Goal: Task Accomplishment & Management: Use online tool/utility

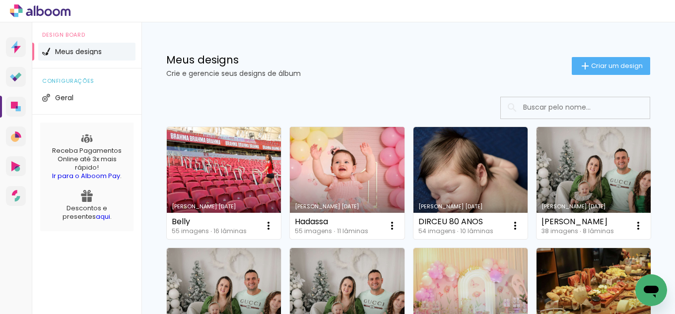
scroll to position [50, 0]
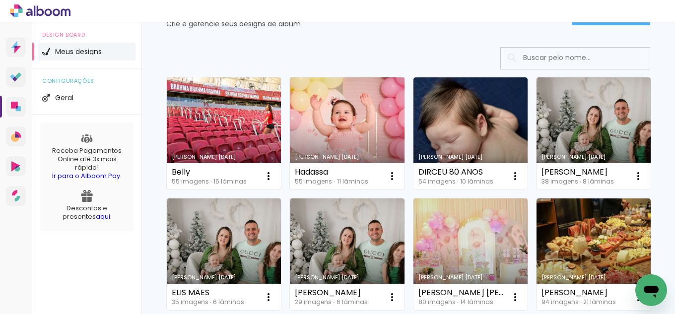
click at [353, 121] on link "Criado em [DATE]" at bounding box center [347, 133] width 114 height 112
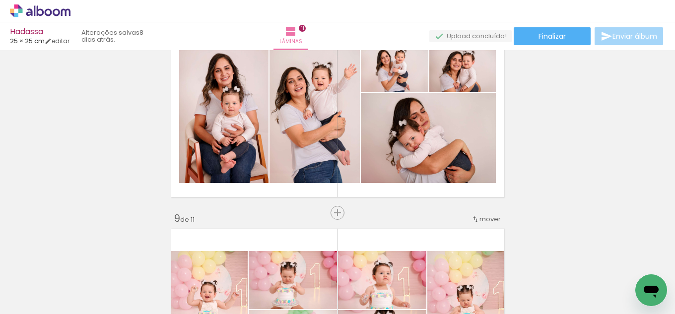
scroll to position [1421, 0]
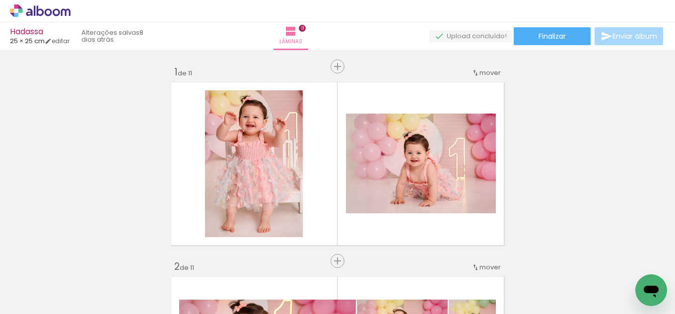
scroll to position [1421, 0]
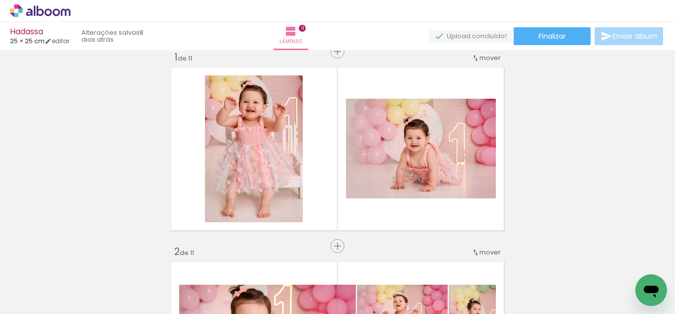
scroll to position [0, 0]
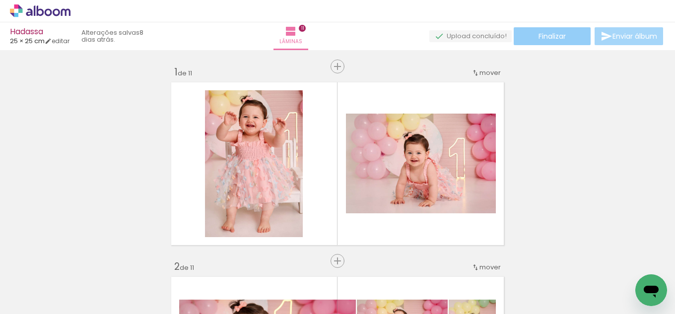
click at [555, 39] on span "Finalizar" at bounding box center [552, 36] width 27 height 7
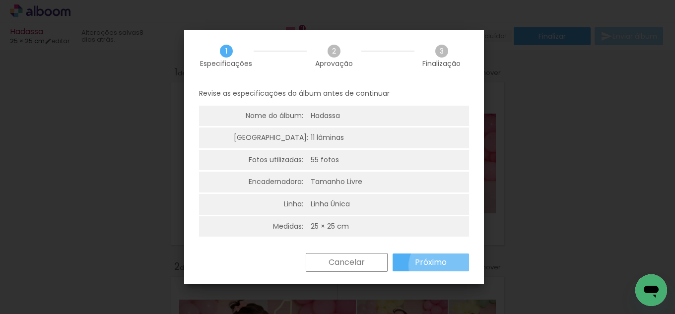
click at [0, 0] on slot "Próximo" at bounding box center [0, 0] width 0 height 0
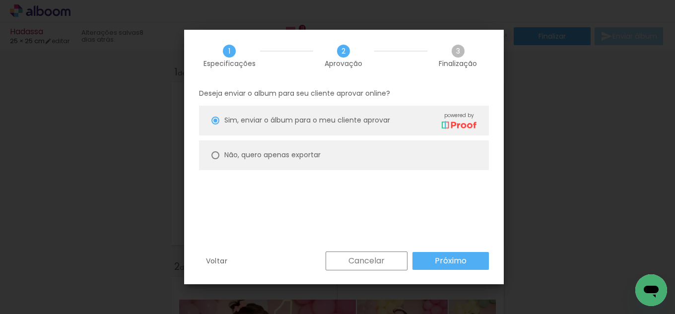
click at [213, 159] on div at bounding box center [216, 155] width 8 height 8
type paper-radio-button "on"
click at [441, 255] on paper-button "Próximo" at bounding box center [451, 261] width 76 height 18
type input "Alta, 300 DPI"
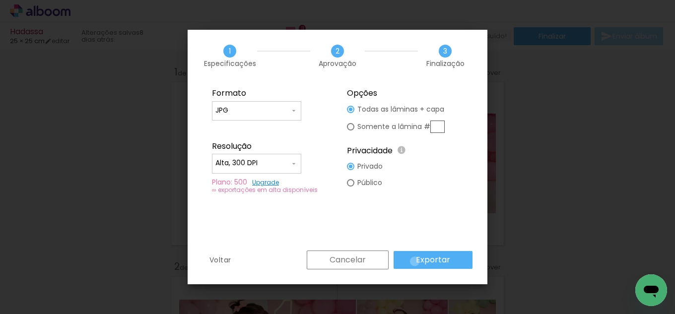
click at [417, 262] on paper-button "Exportar" at bounding box center [433, 260] width 79 height 18
